Goal: Book appointment/travel/reservation

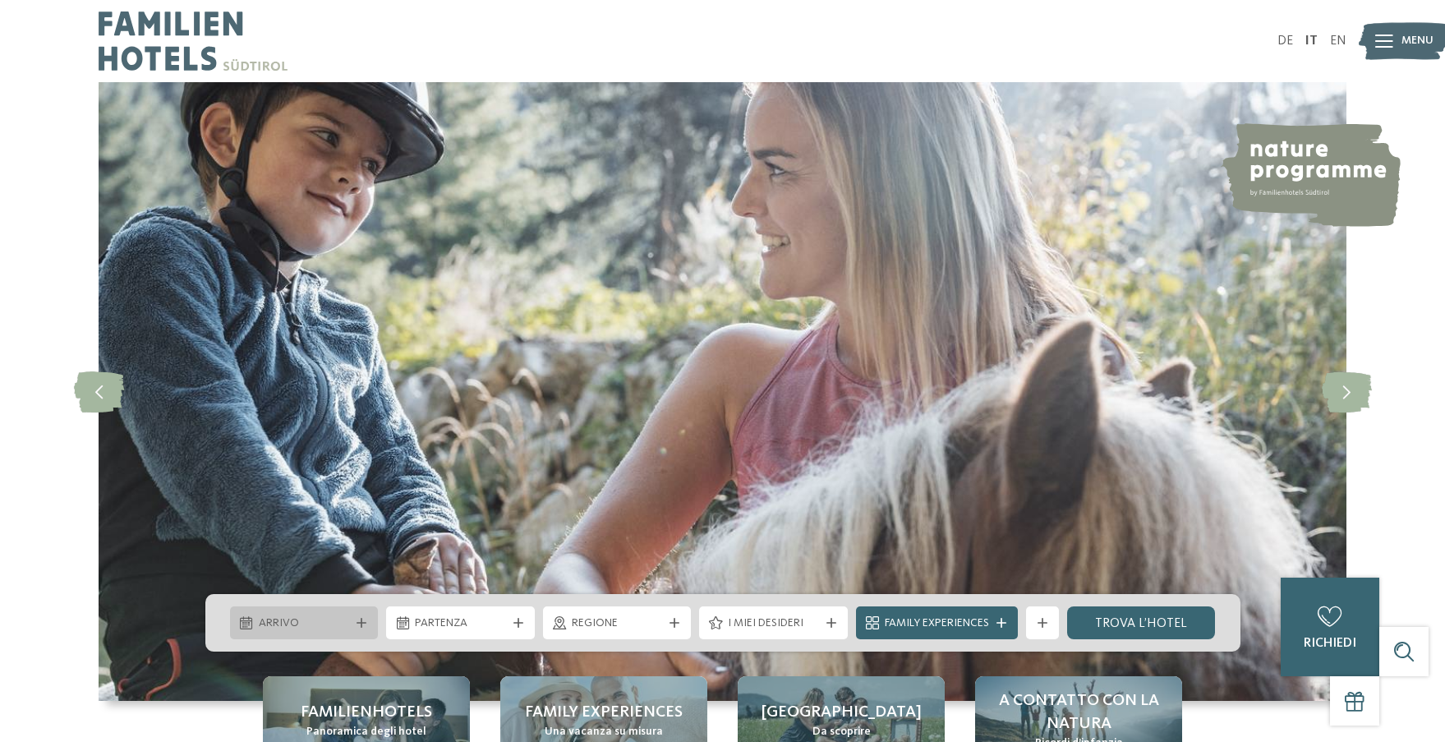
click at [359, 620] on icon at bounding box center [362, 623] width 10 height 10
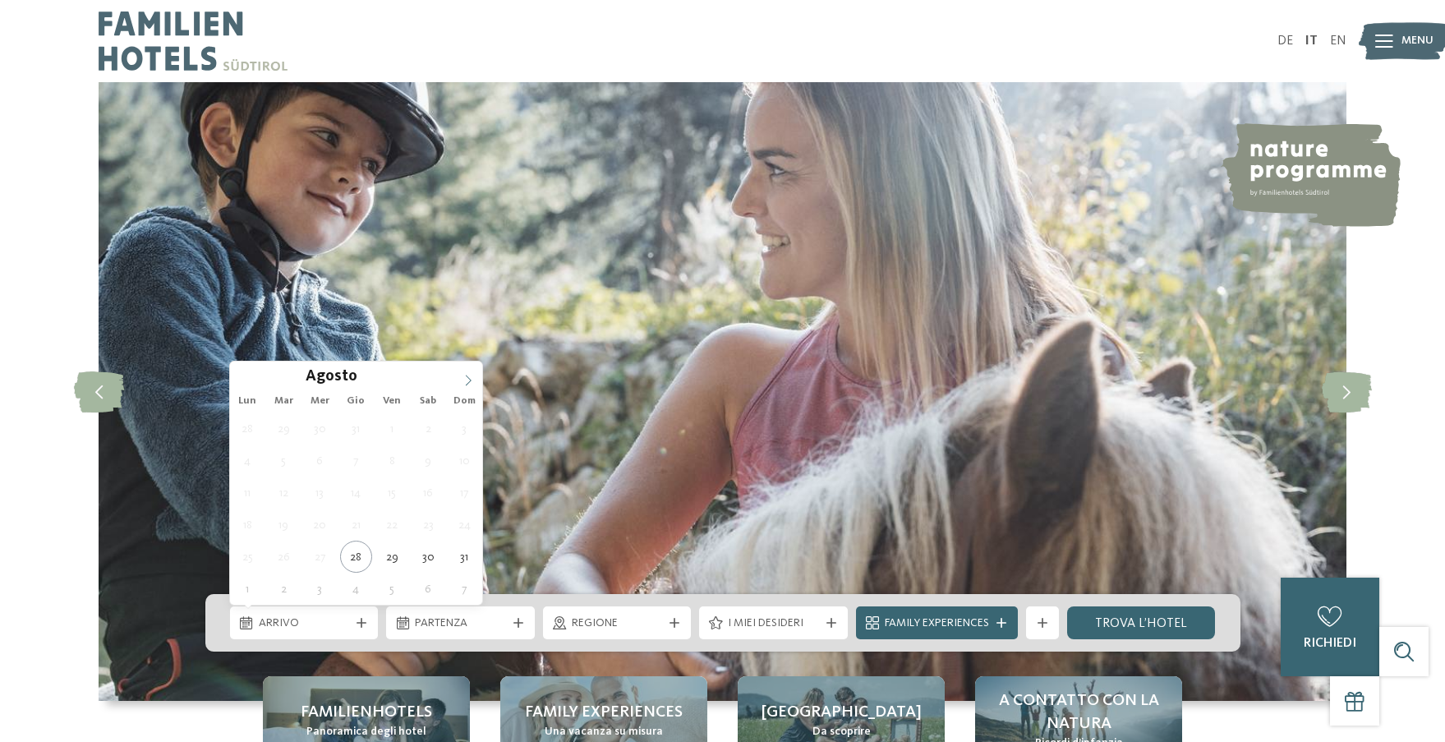
click at [467, 377] on icon at bounding box center [468, 381] width 12 height 12
click at [469, 380] on icon at bounding box center [468, 381] width 12 height 12
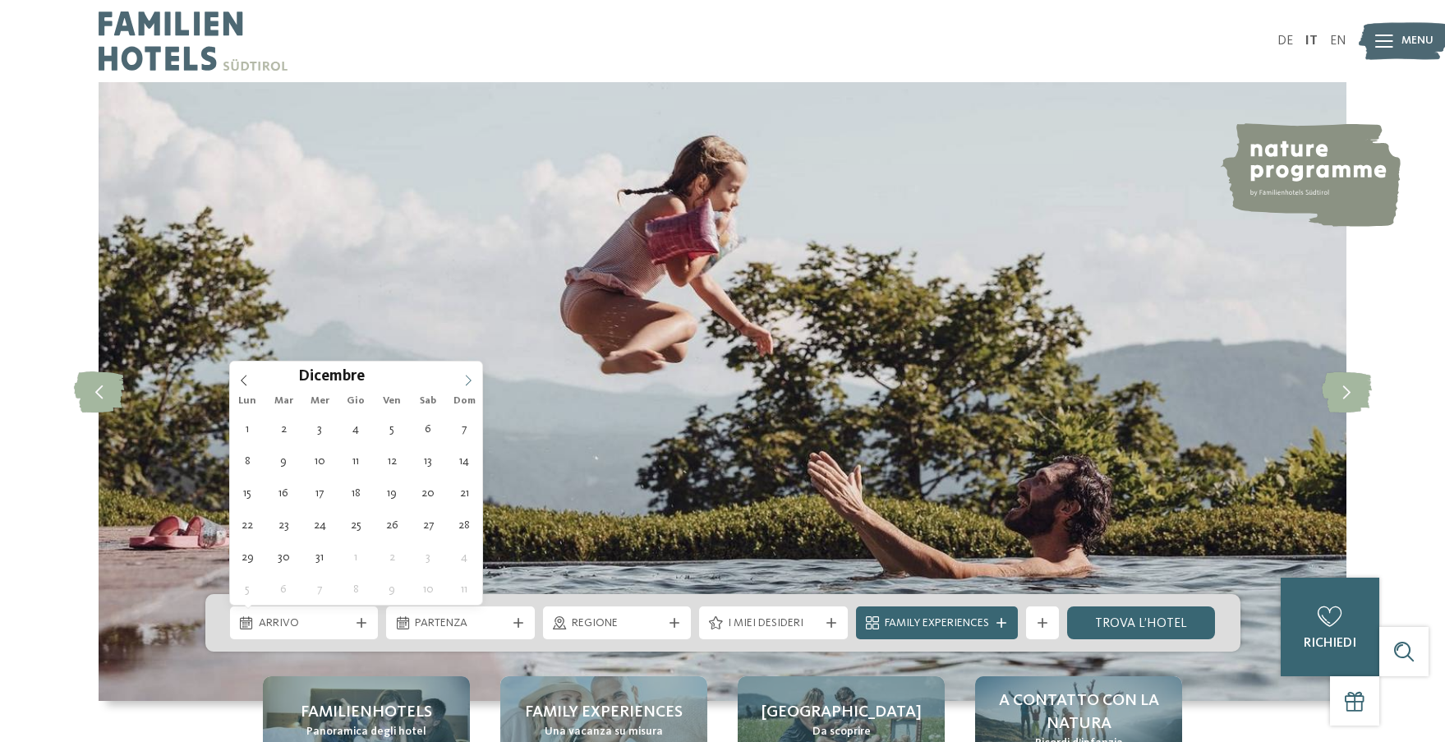
type input "****"
click at [461, 382] on span at bounding box center [468, 375] width 28 height 28
type div "[DATE]"
type input "****"
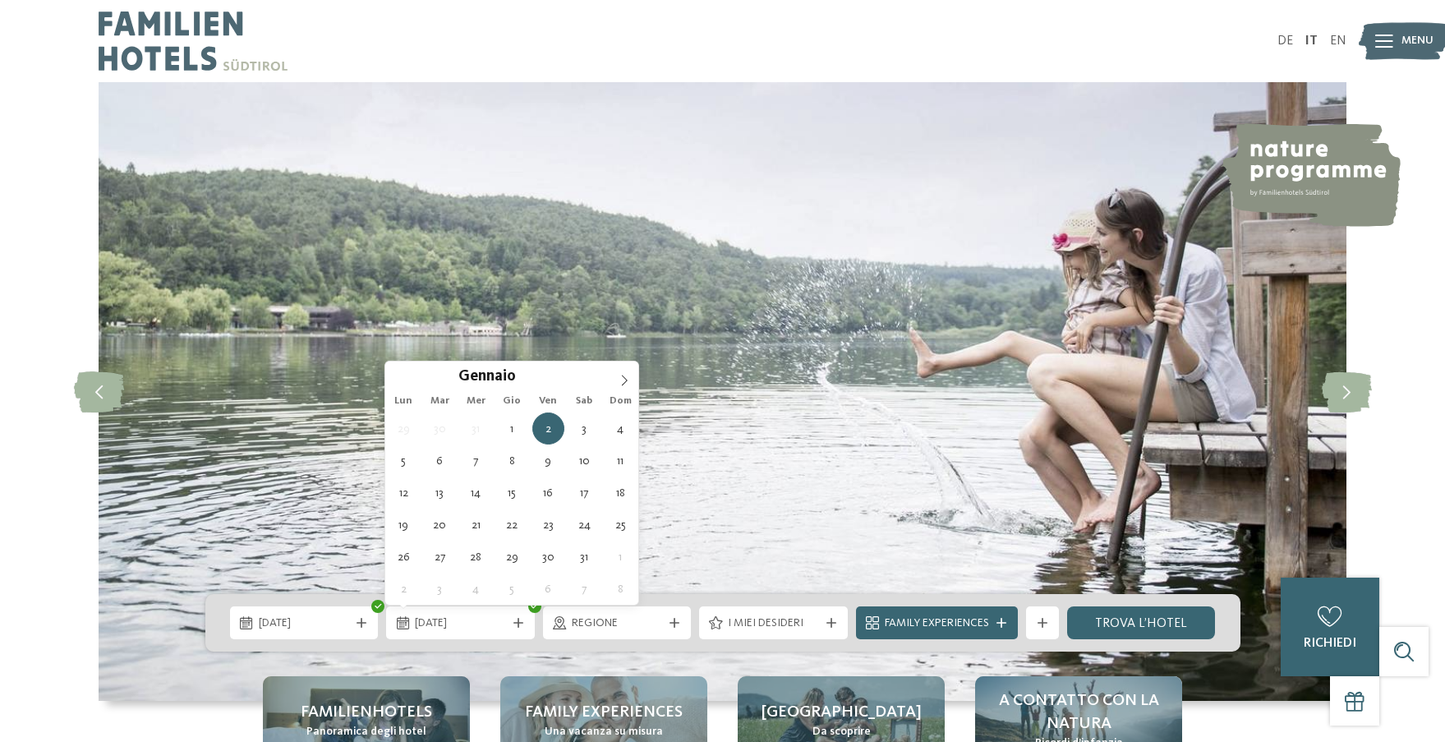
type div "[DATE]"
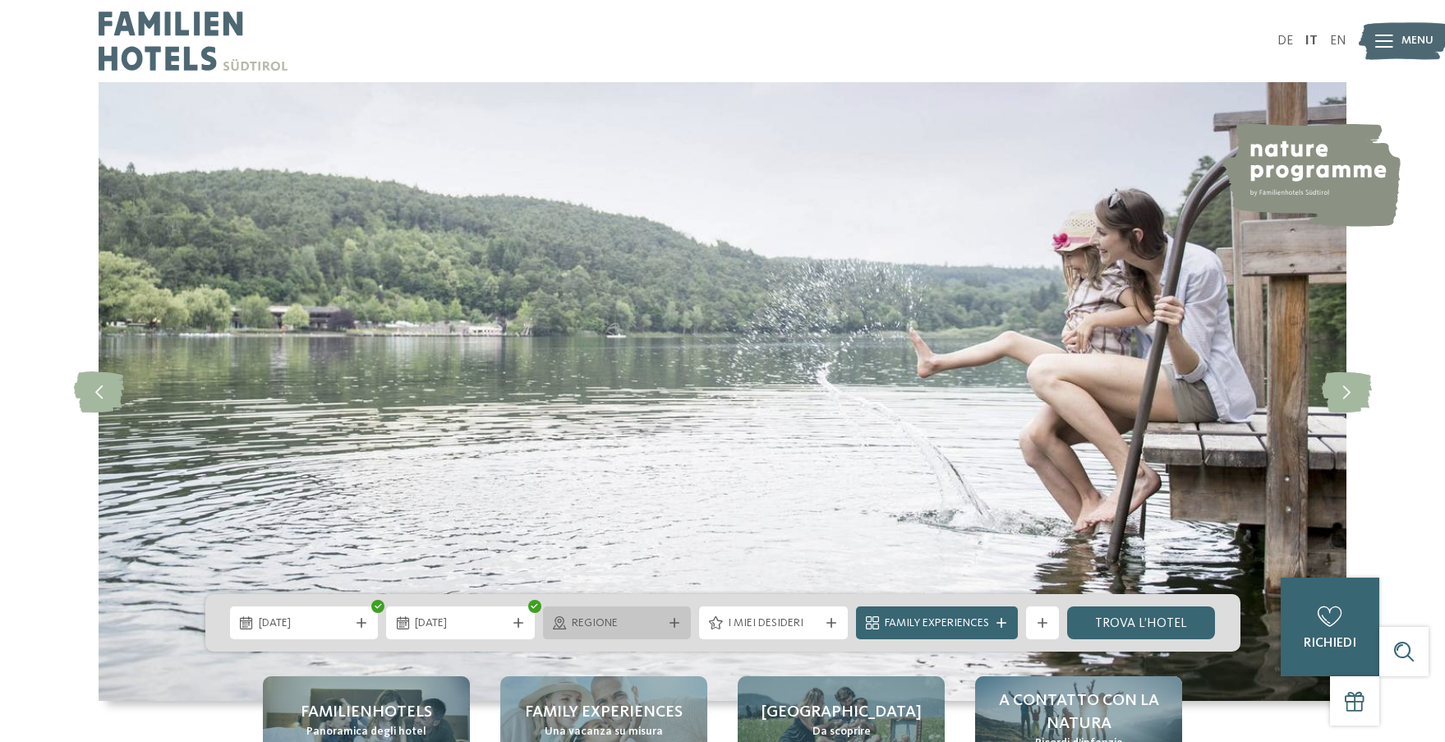
click at [670, 620] on icon at bounding box center [674, 623] width 10 height 10
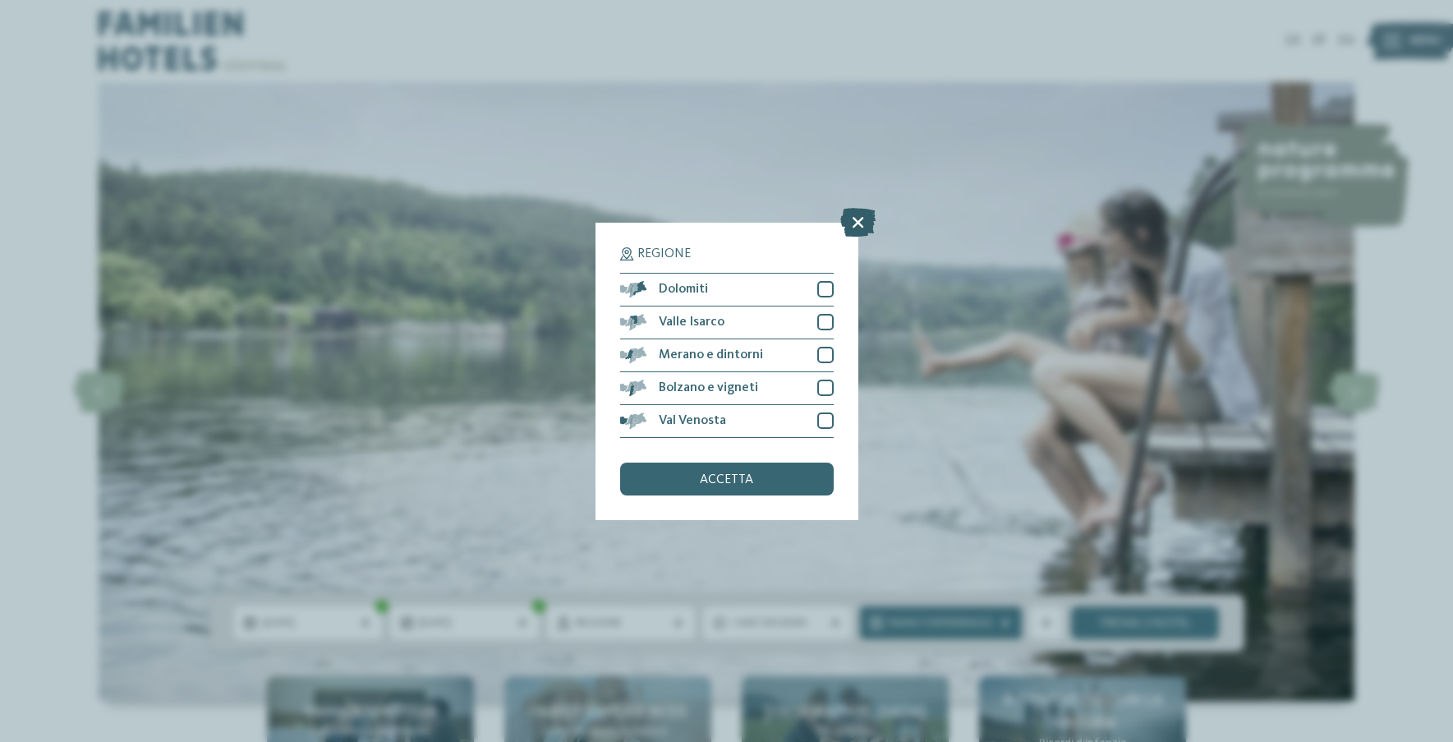
click at [856, 207] on icon at bounding box center [857, 221] width 35 height 29
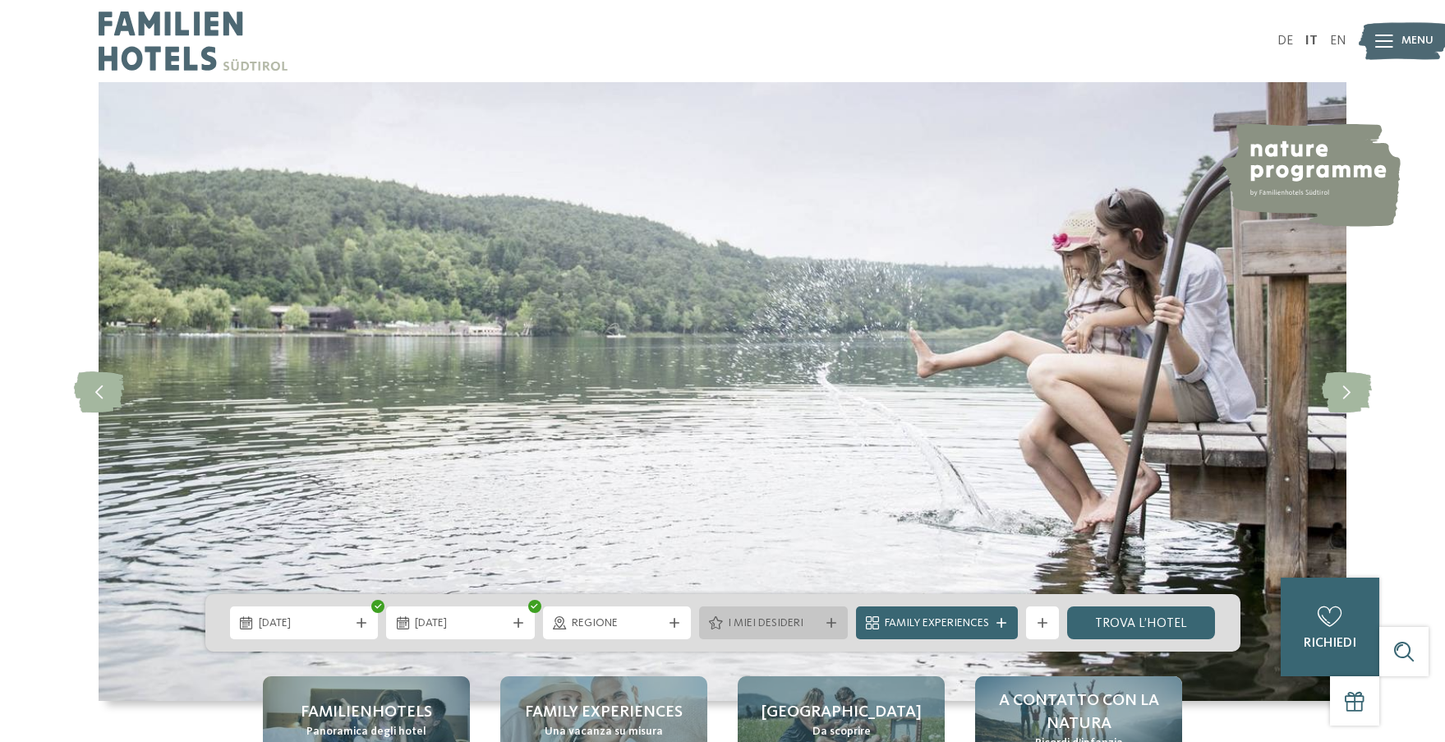
click at [835, 621] on div at bounding box center [831, 623] width 16 height 10
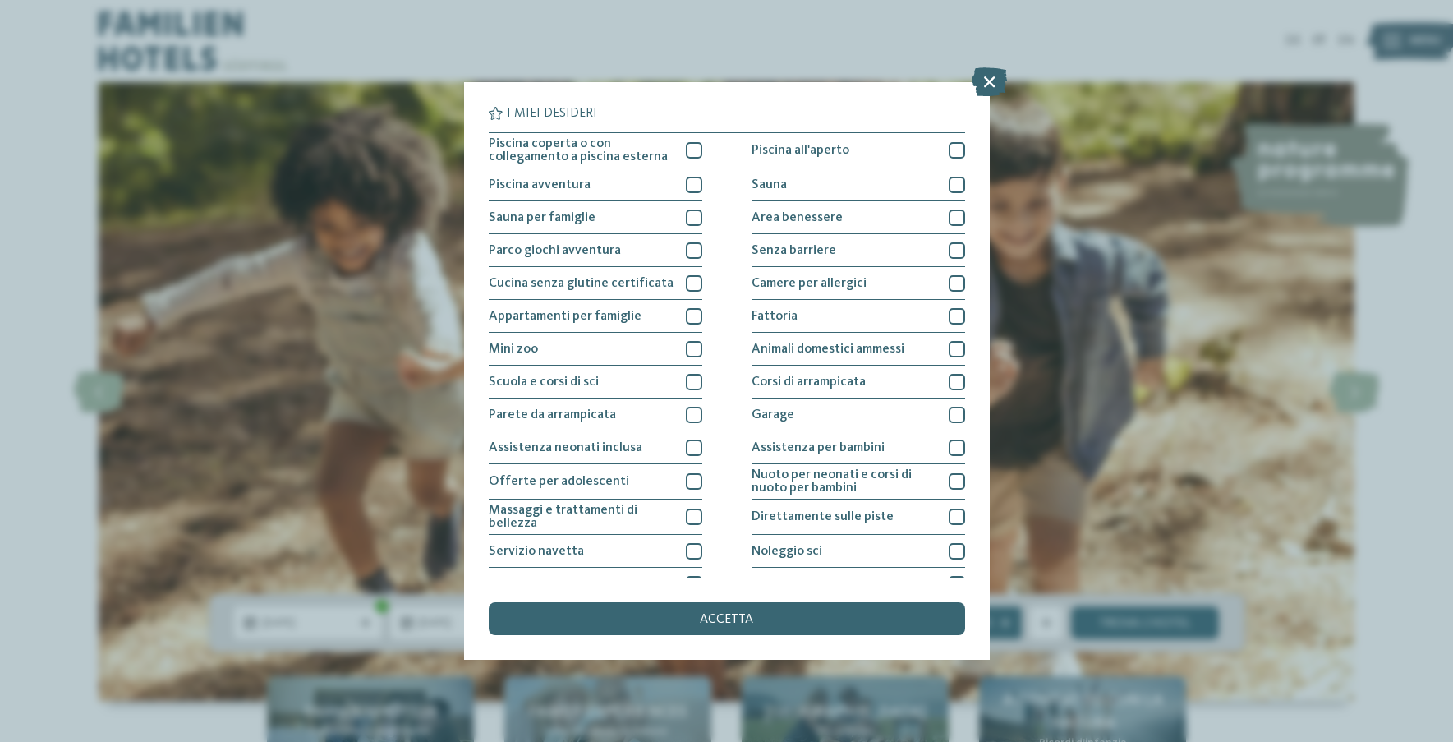
click at [831, 618] on icon at bounding box center [835, 623] width 10 height 10
click at [986, 81] on icon at bounding box center [989, 81] width 35 height 29
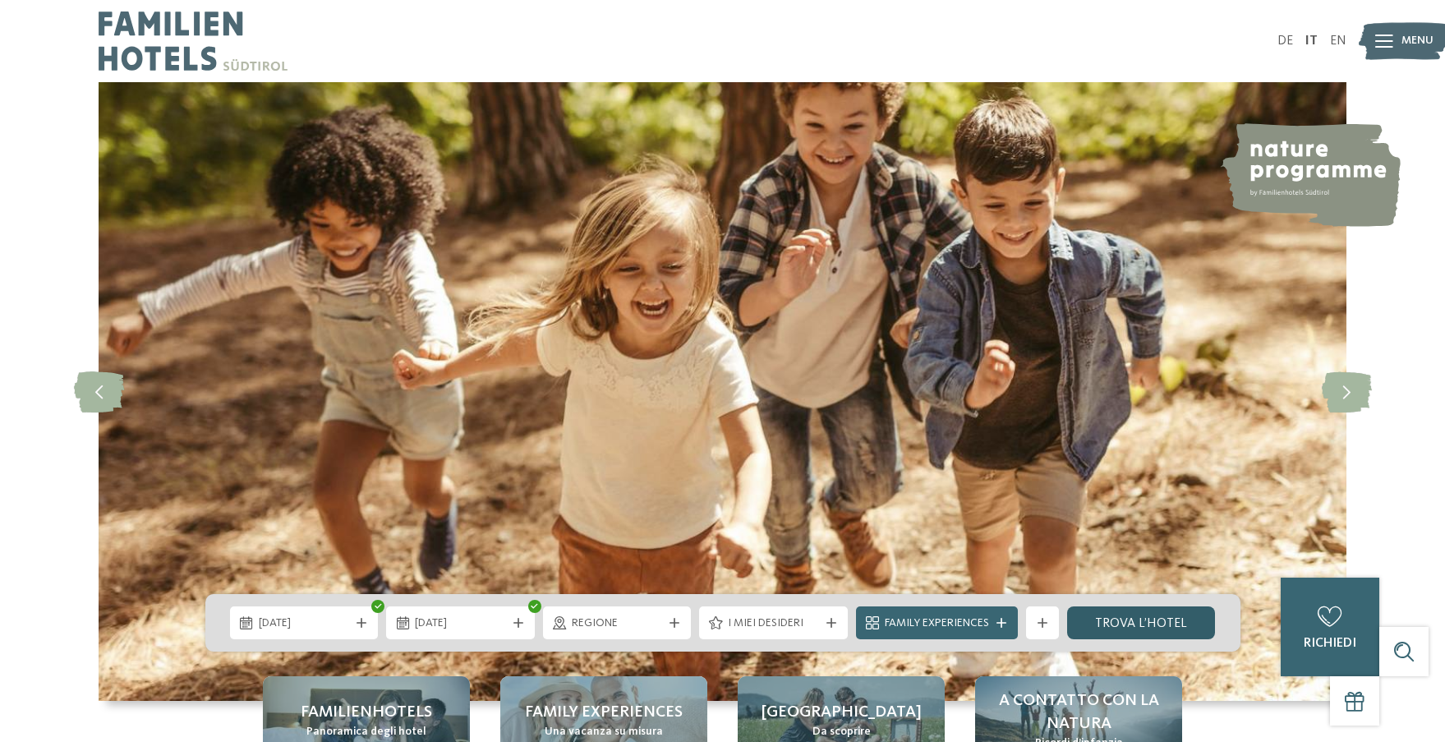
click at [1122, 625] on link "trova l’hotel" at bounding box center [1141, 622] width 149 height 33
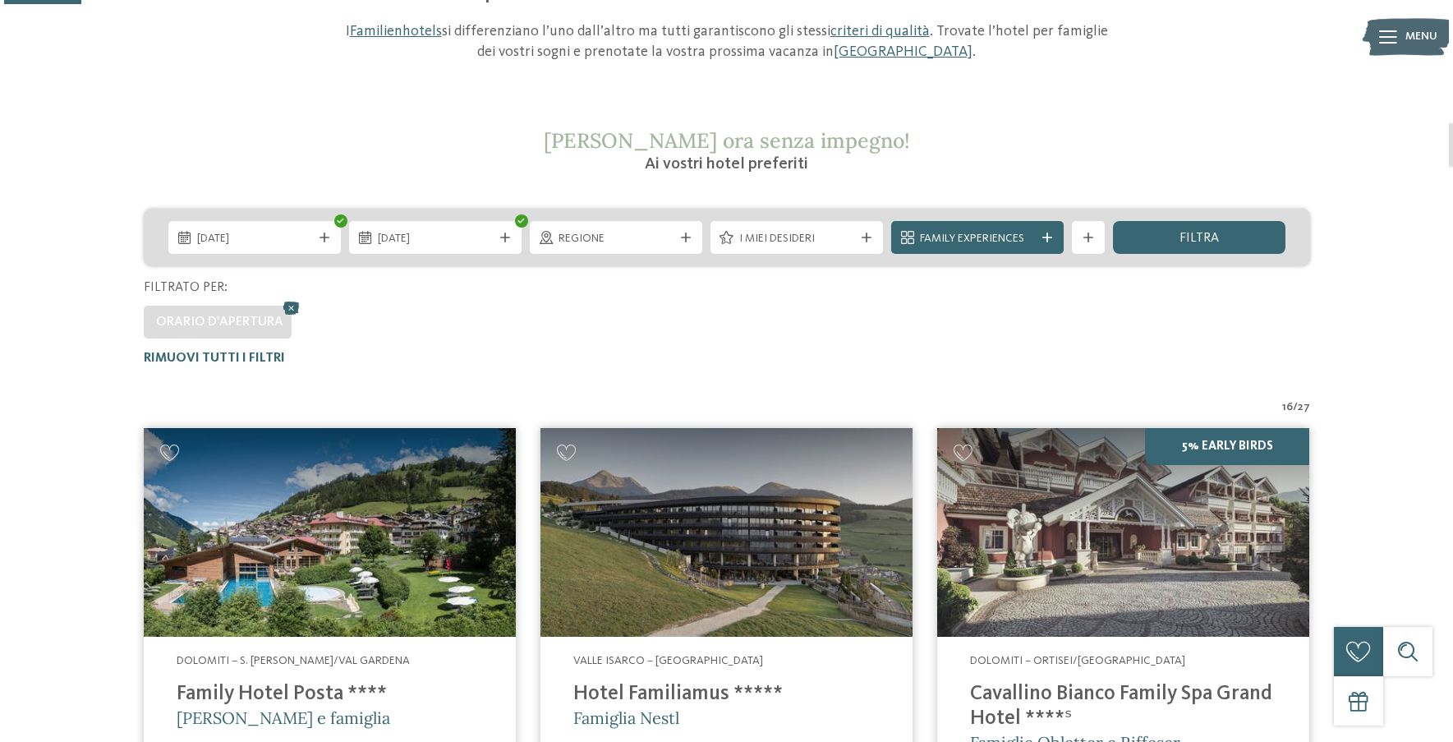
scroll to position [219, 0]
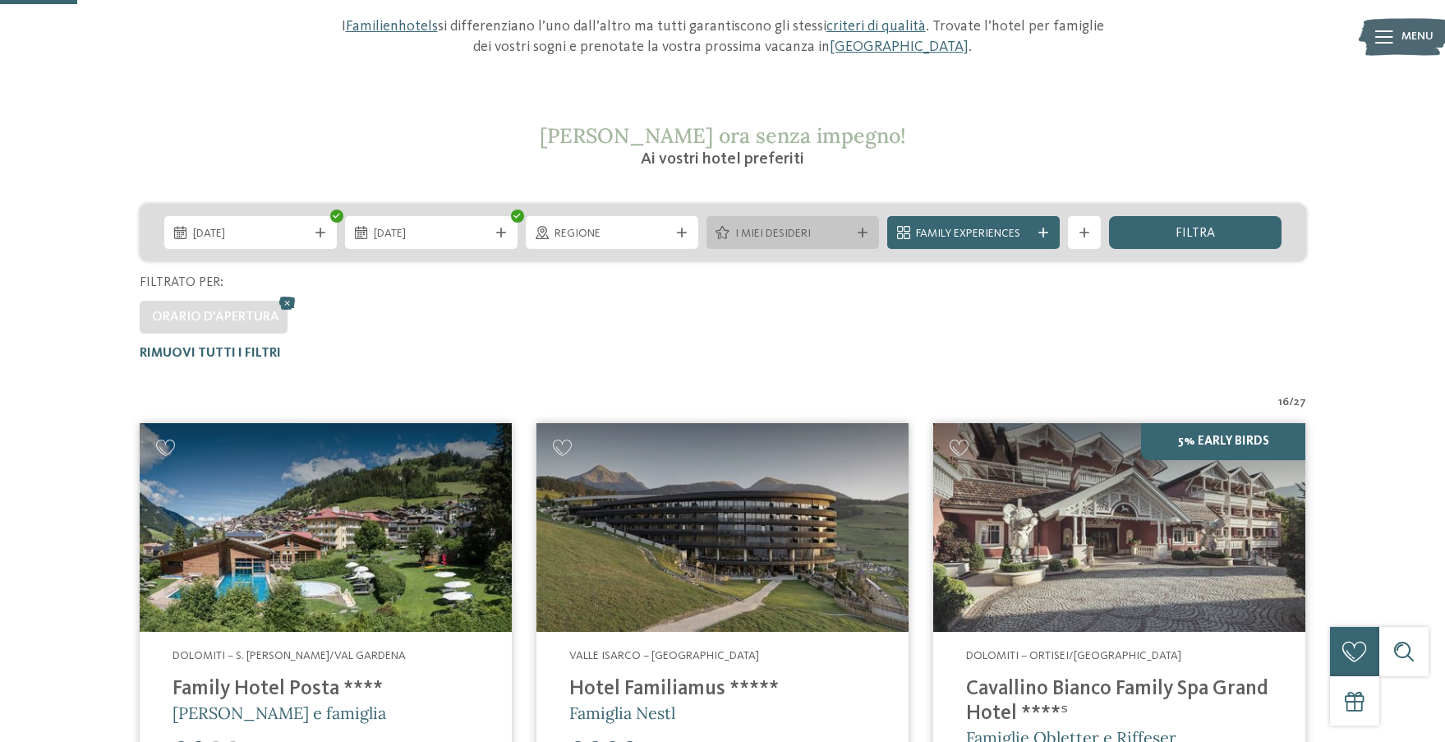
click at [867, 233] on icon at bounding box center [863, 233] width 10 height 10
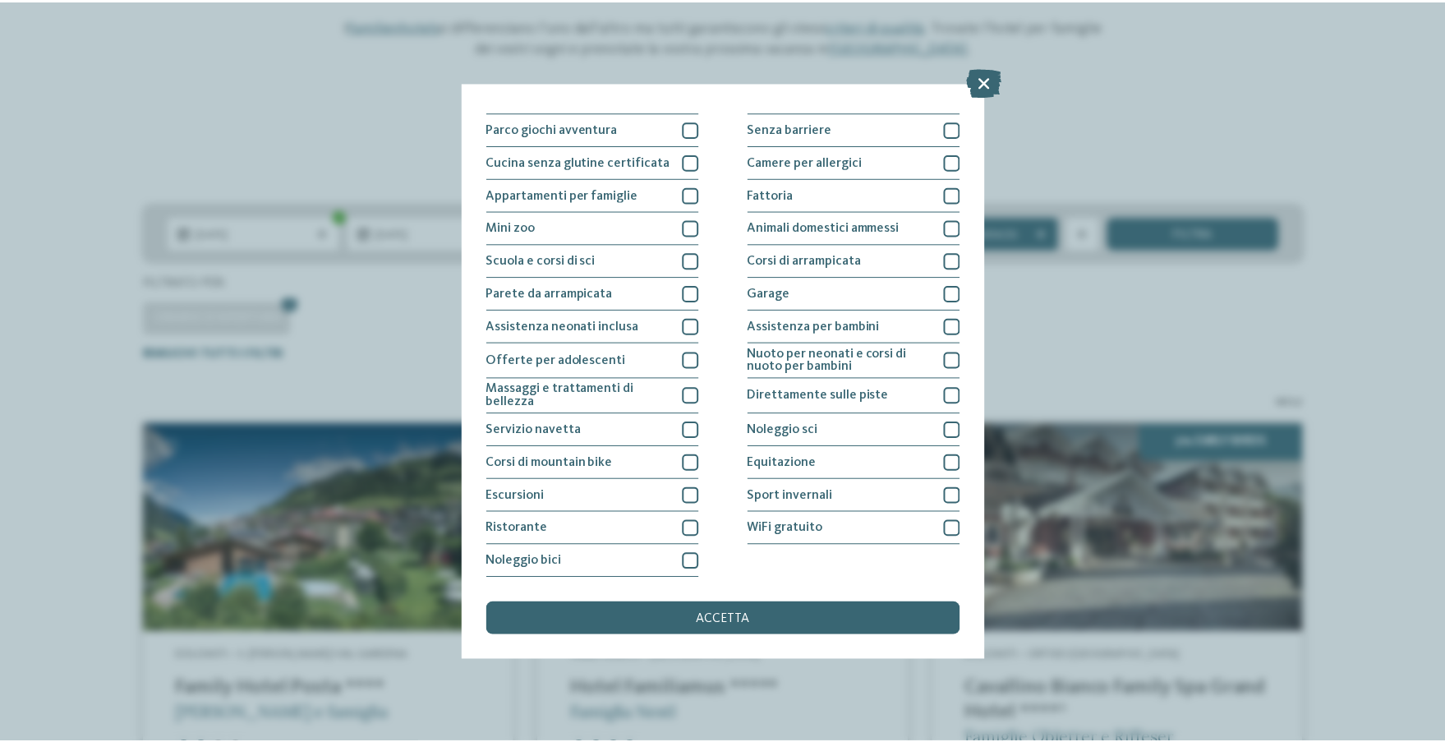
scroll to position [286, 0]
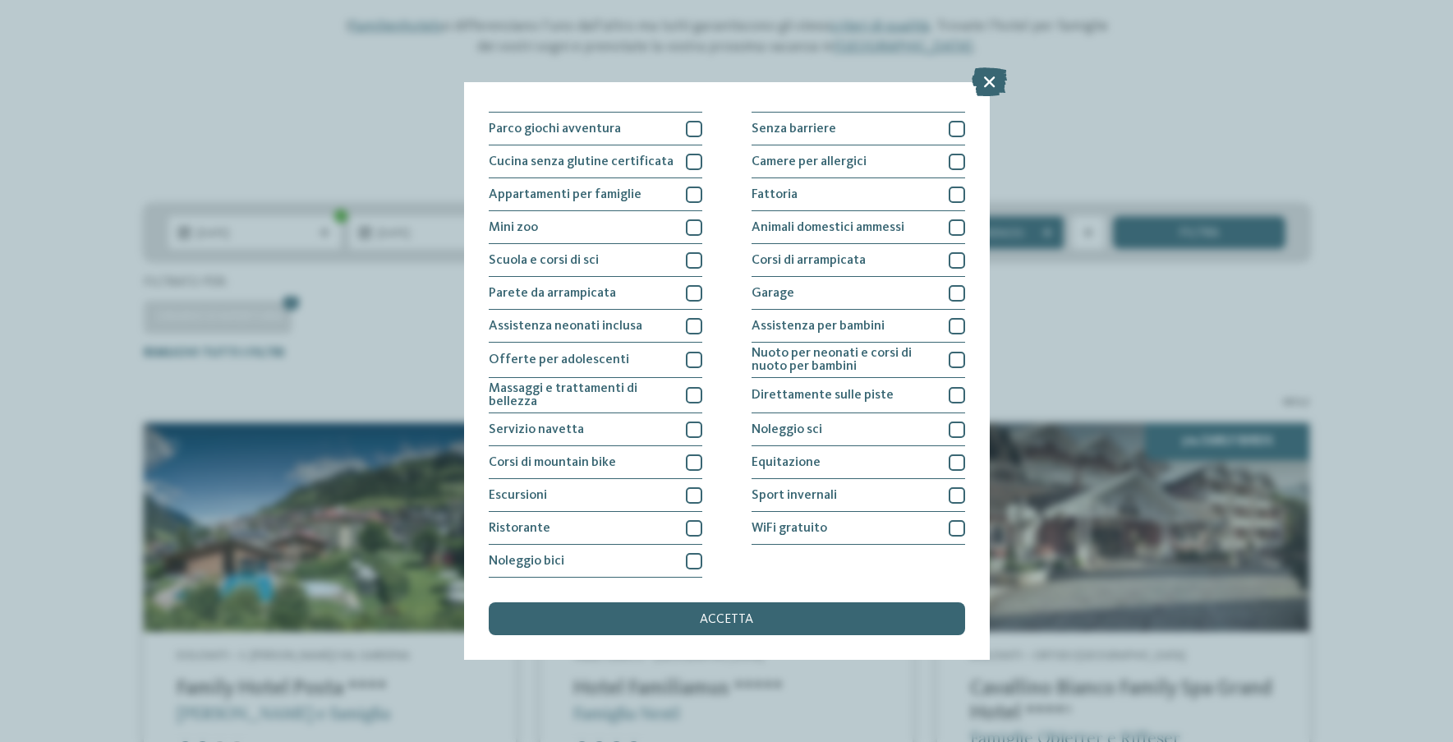
drag, startPoint x: 990, startPoint y: 84, endPoint x: 1028, endPoint y: 118, distance: 51.2
click at [990, 84] on icon at bounding box center [989, 81] width 35 height 29
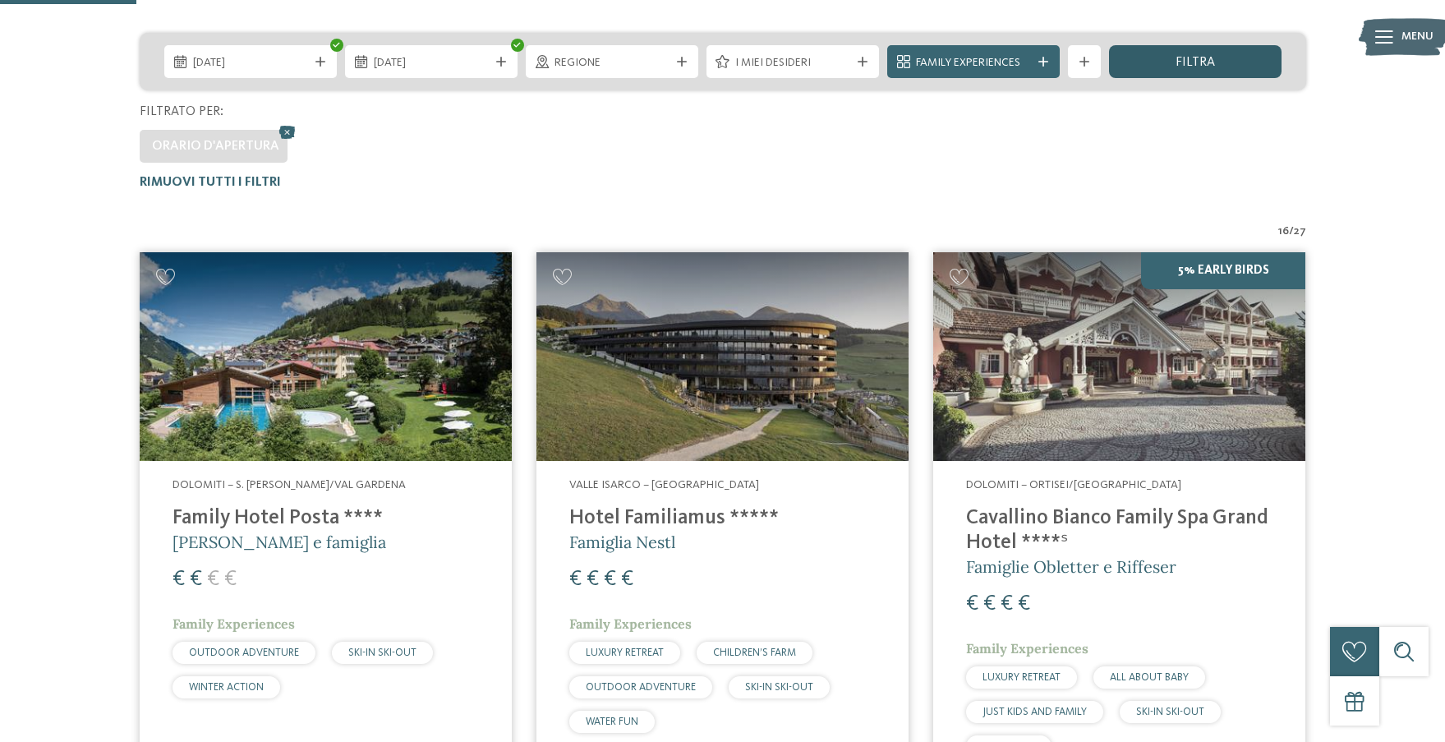
scroll to position [384, 0]
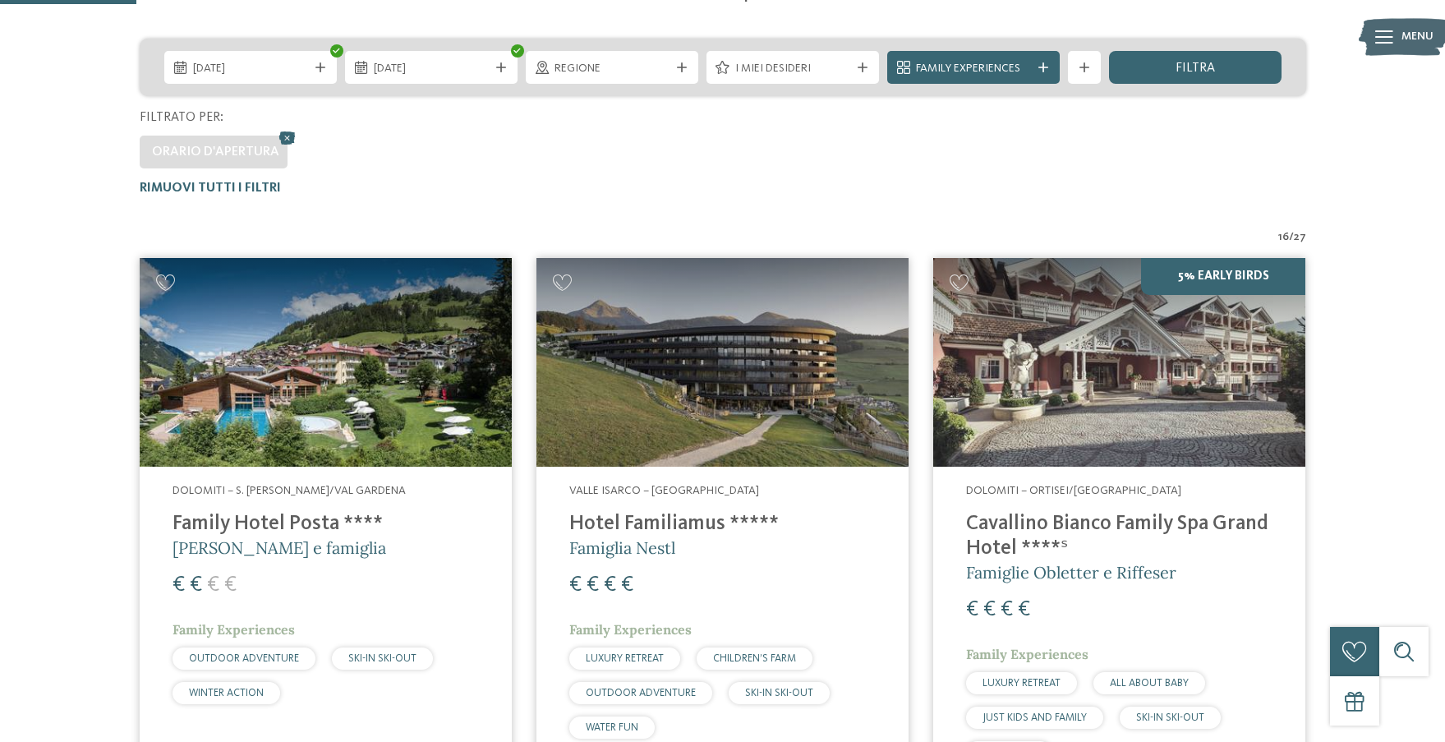
click at [1085, 67] on icon at bounding box center [1084, 67] width 10 height 10
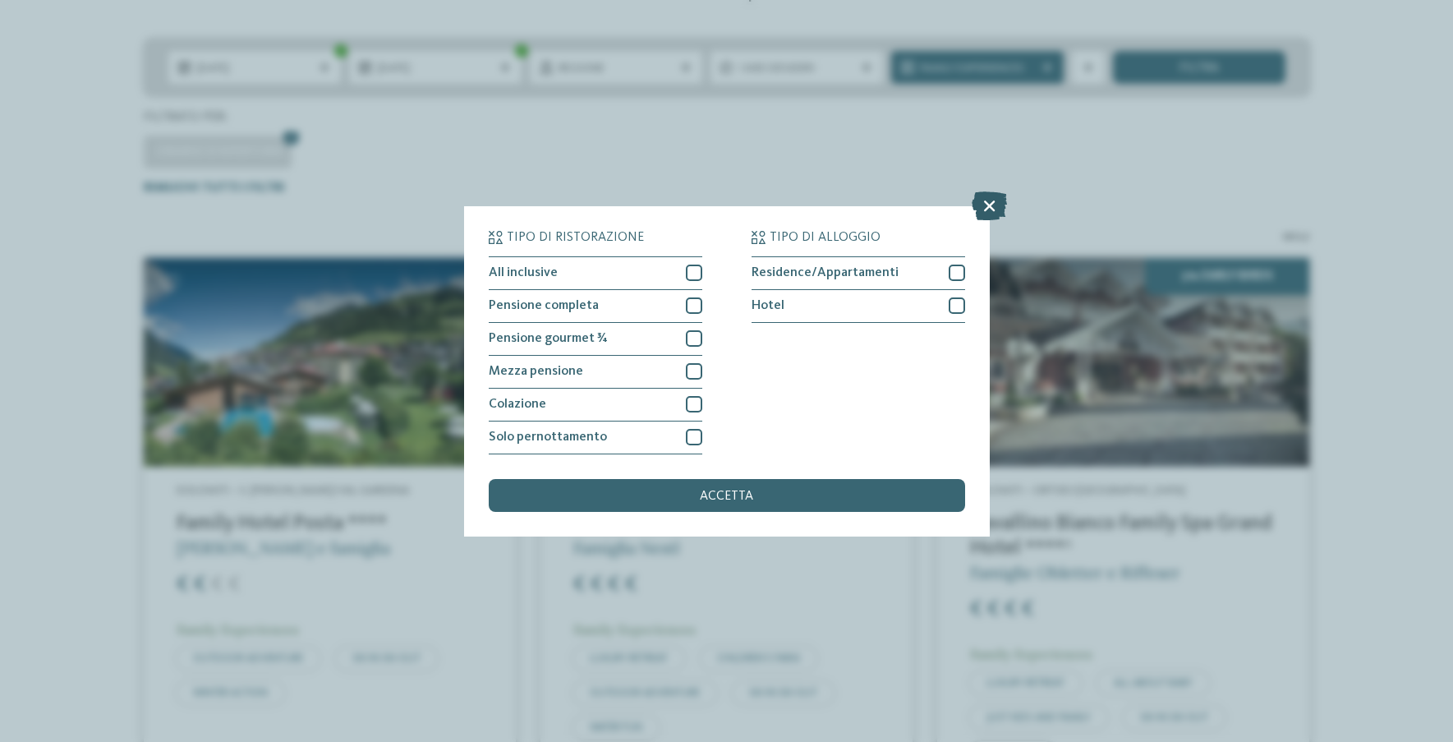
click at [982, 191] on icon at bounding box center [989, 205] width 35 height 29
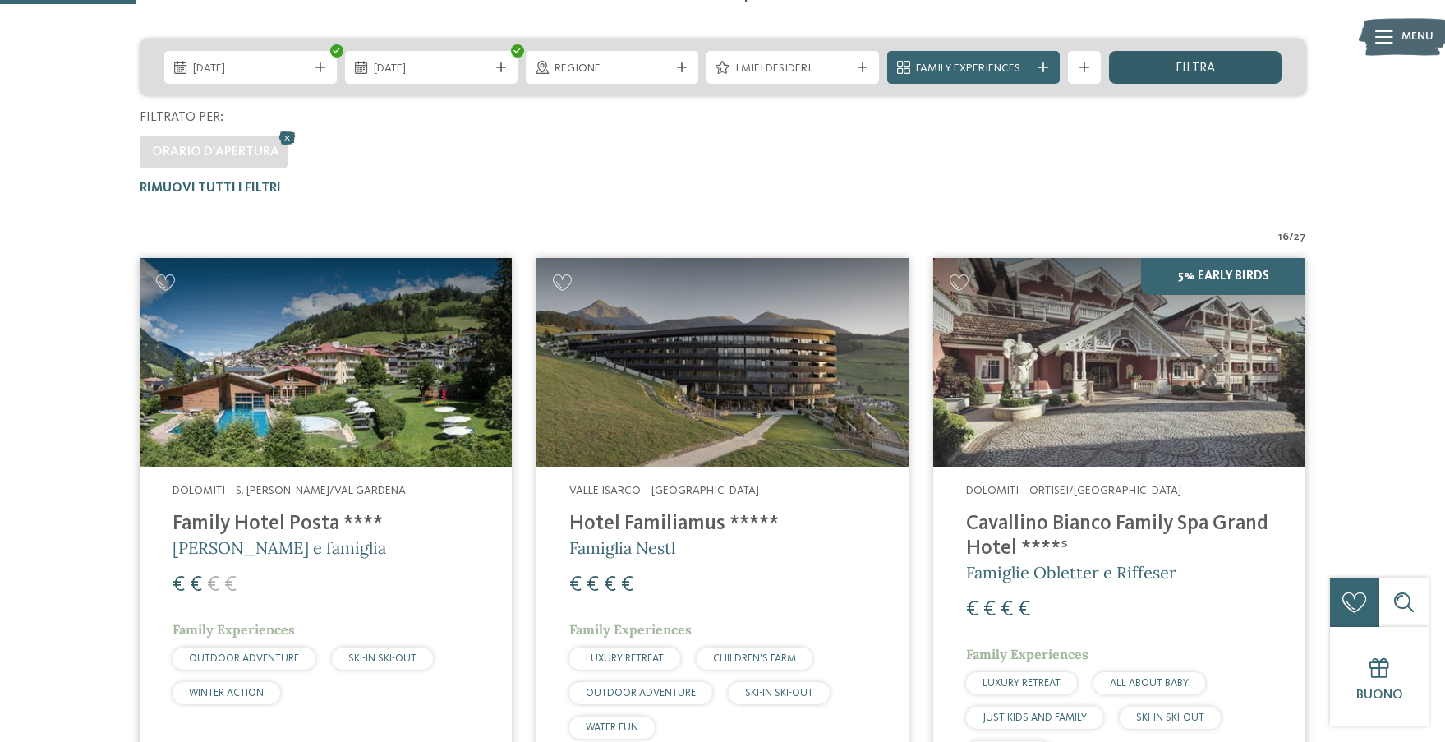
click at [1189, 70] on span "filtra" at bounding box center [1195, 68] width 39 height 13
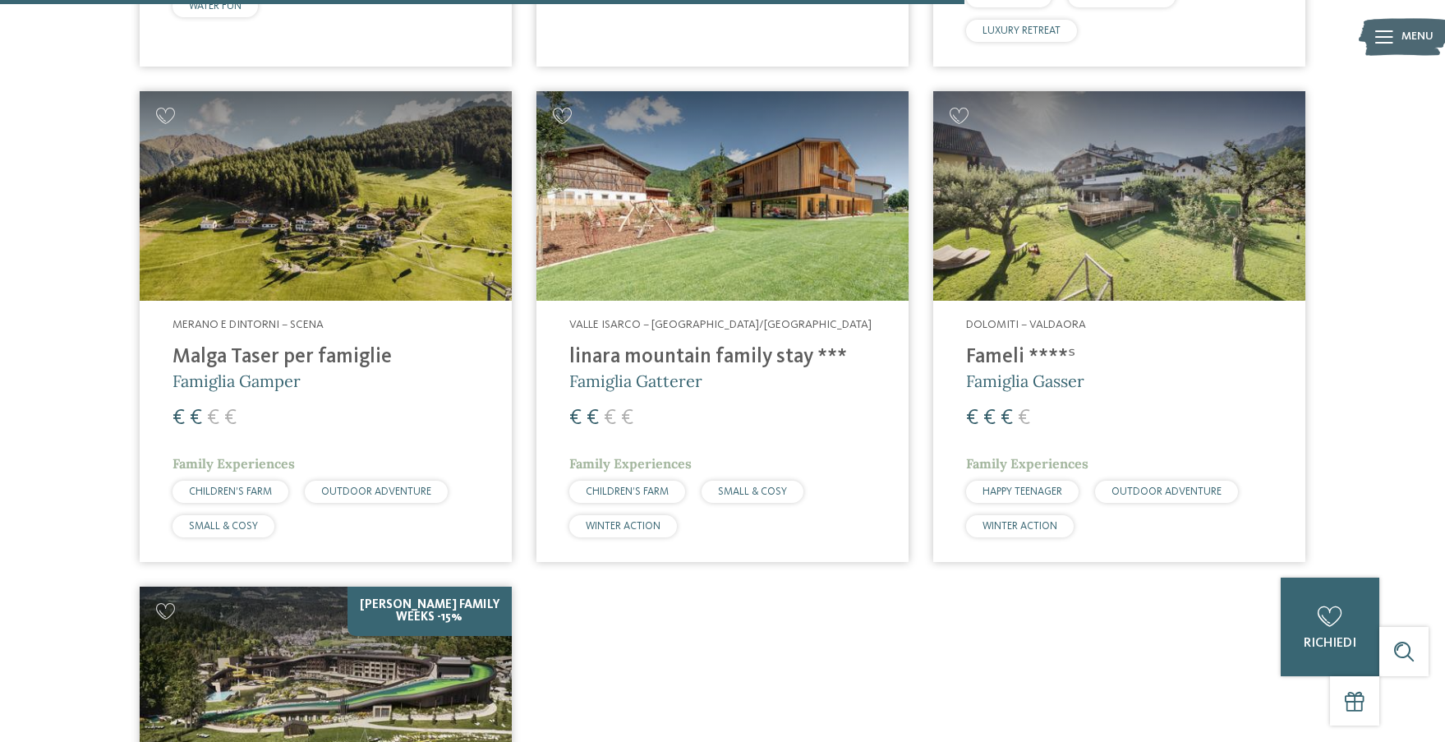
scroll to position [2725, 0]
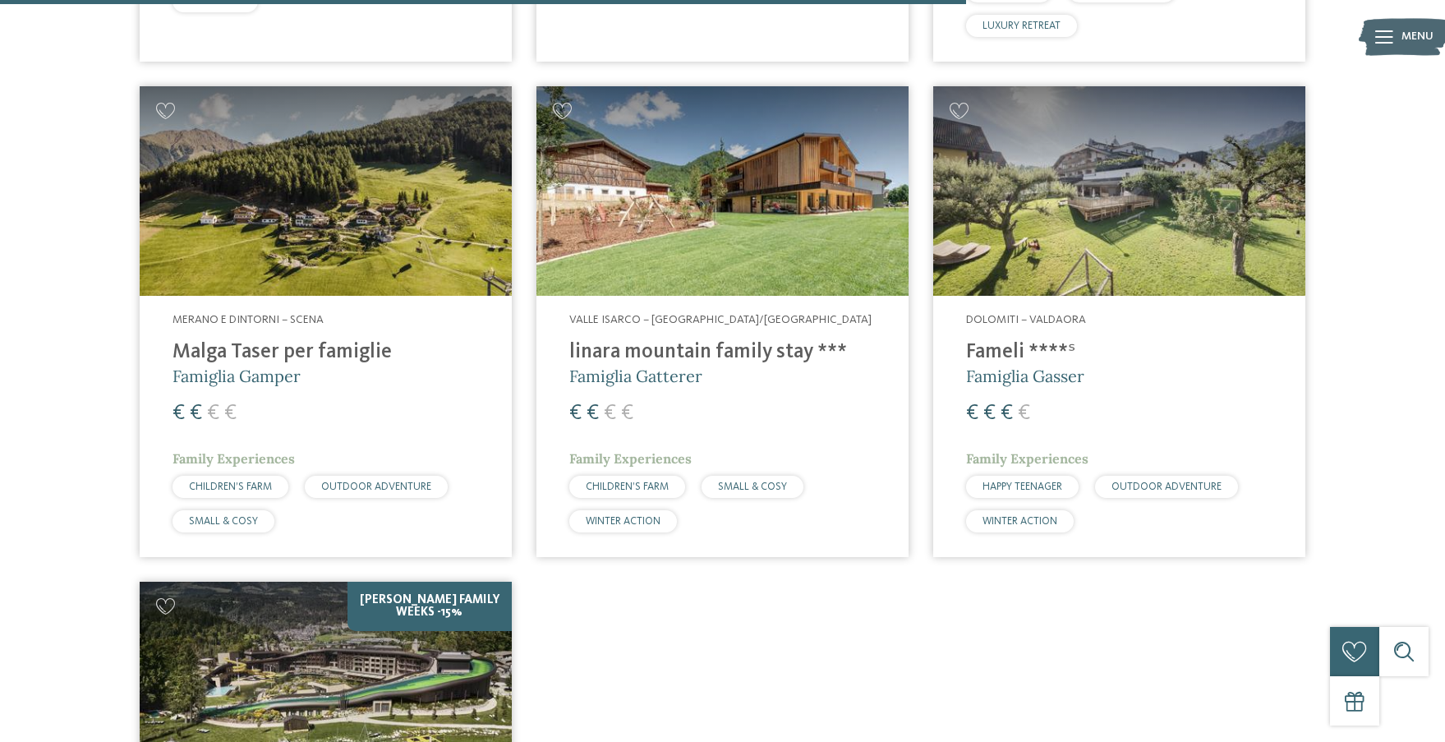
click at [745, 279] on img at bounding box center [722, 190] width 372 height 209
